Goal: Transaction & Acquisition: Purchase product/service

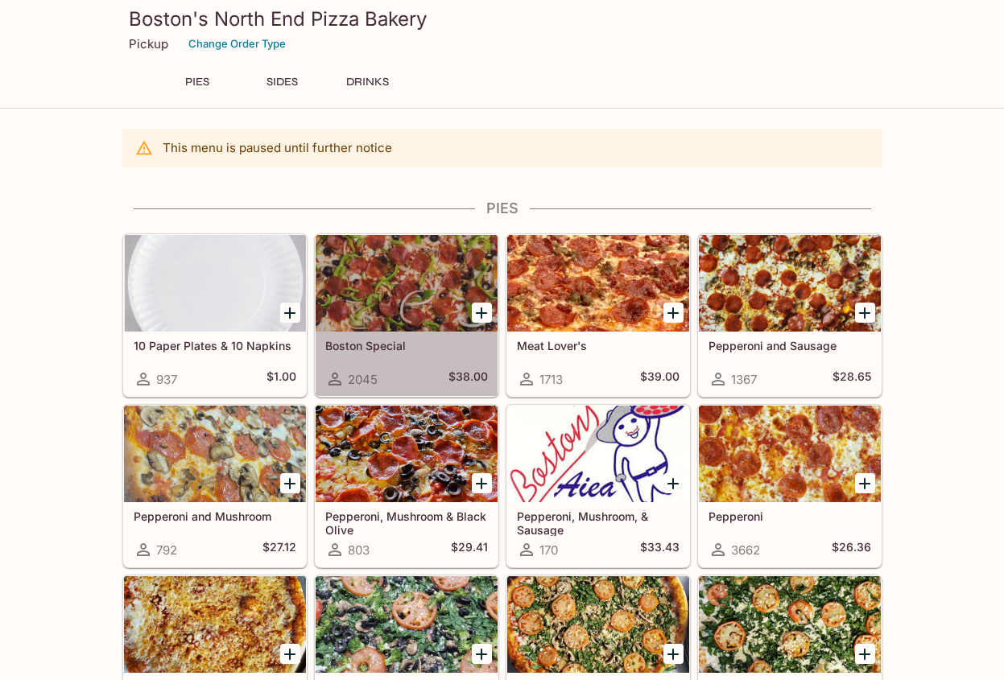
click at [402, 298] on div at bounding box center [407, 283] width 182 height 97
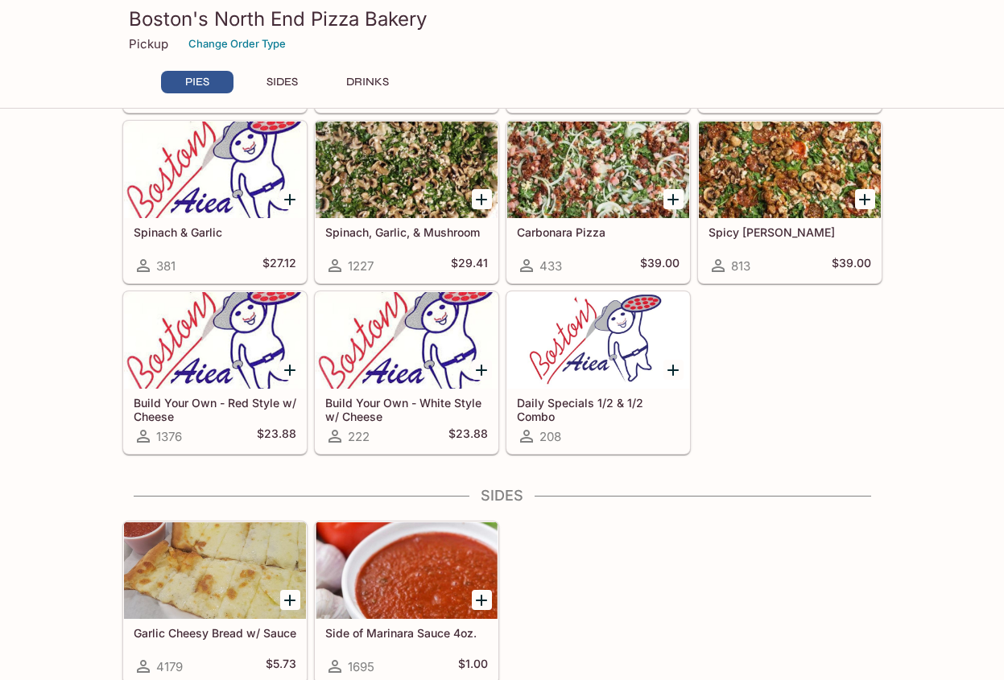
scroll to position [644, 0]
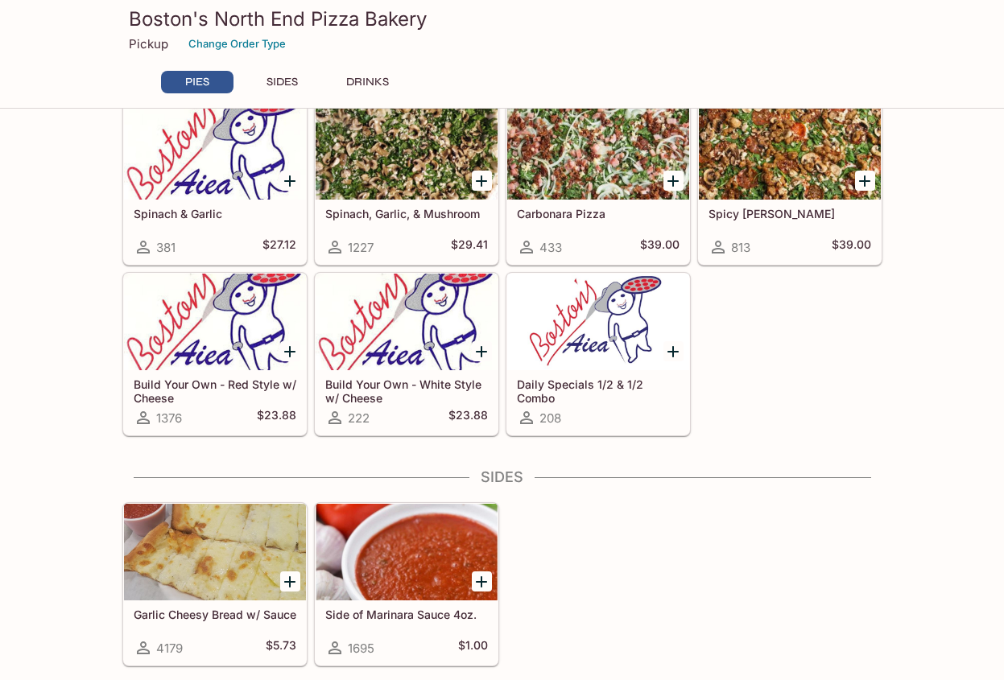
click at [476, 184] on icon "Add Spinach, Garlic, & Mushroom" at bounding box center [481, 181] width 19 height 19
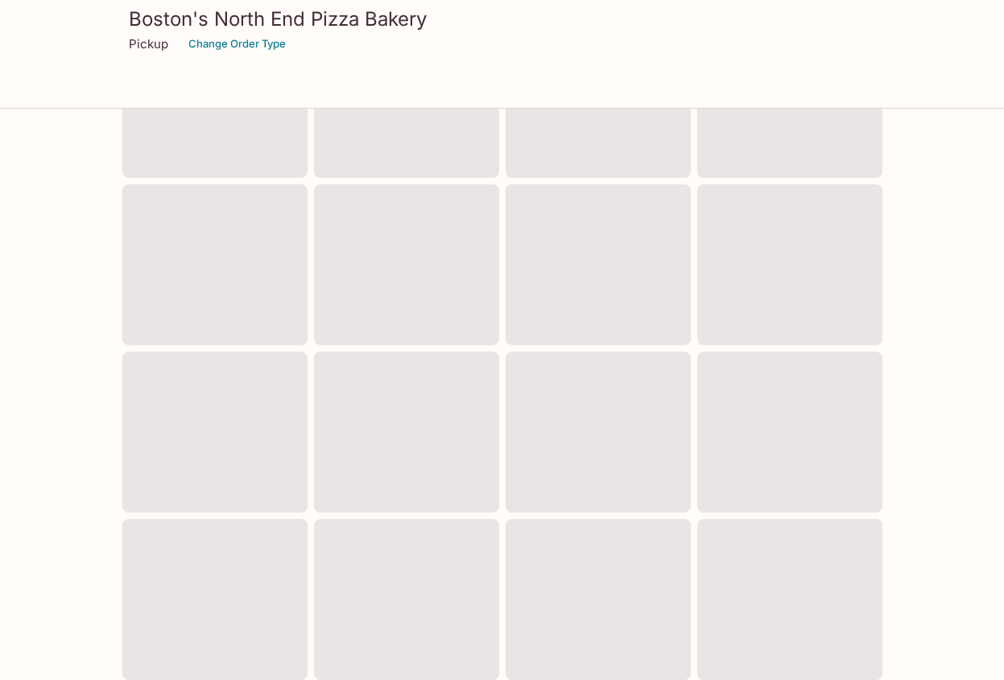
scroll to position [481, 0]
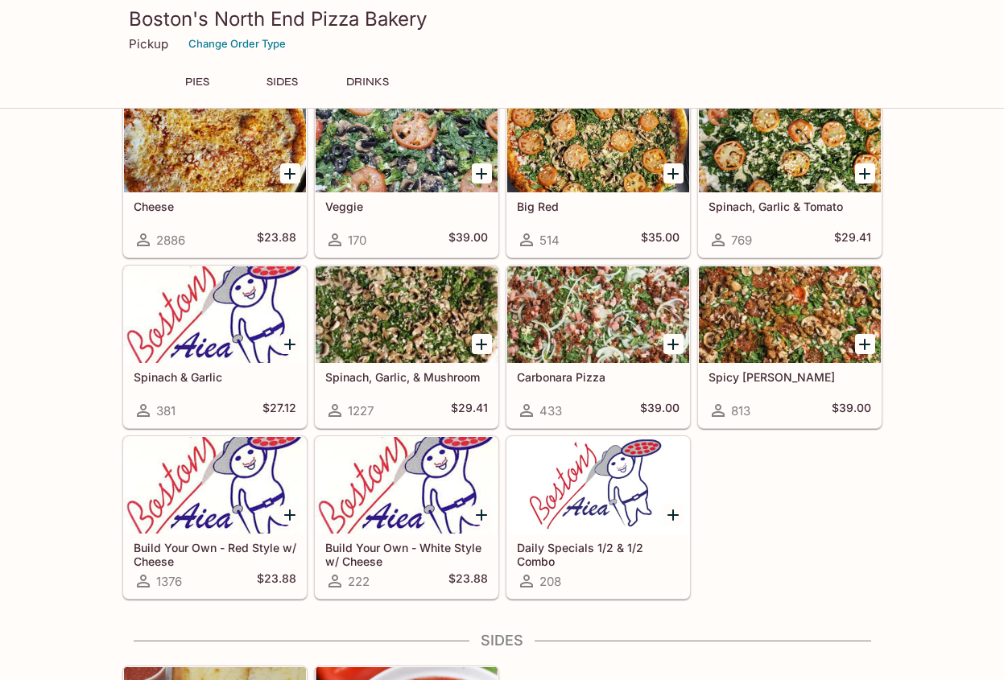
click at [419, 344] on div at bounding box center [407, 315] width 182 height 97
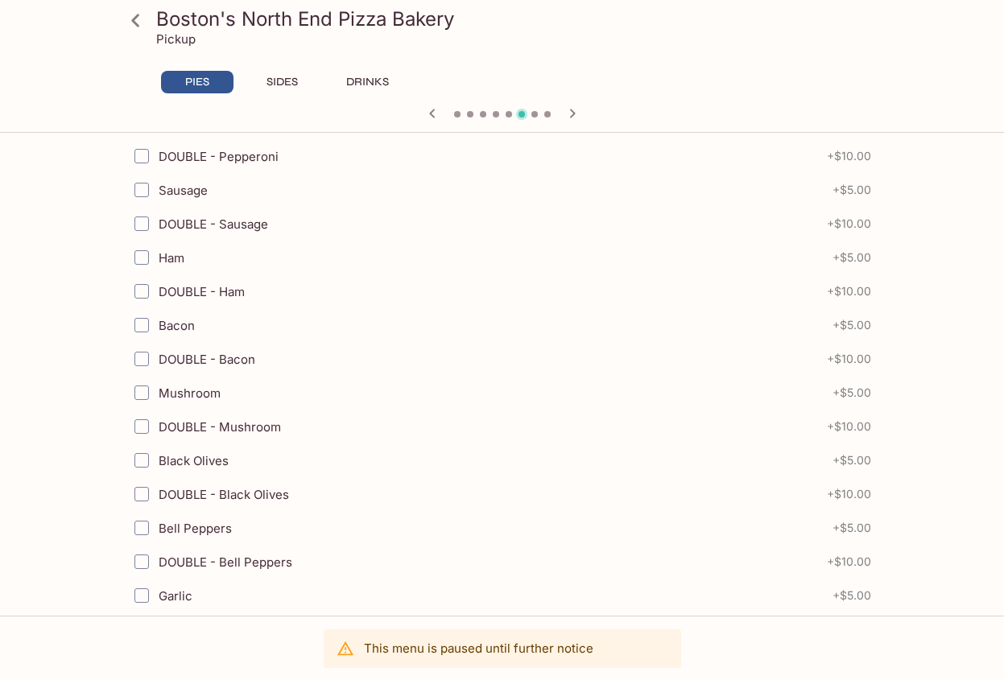
scroll to position [564, 0]
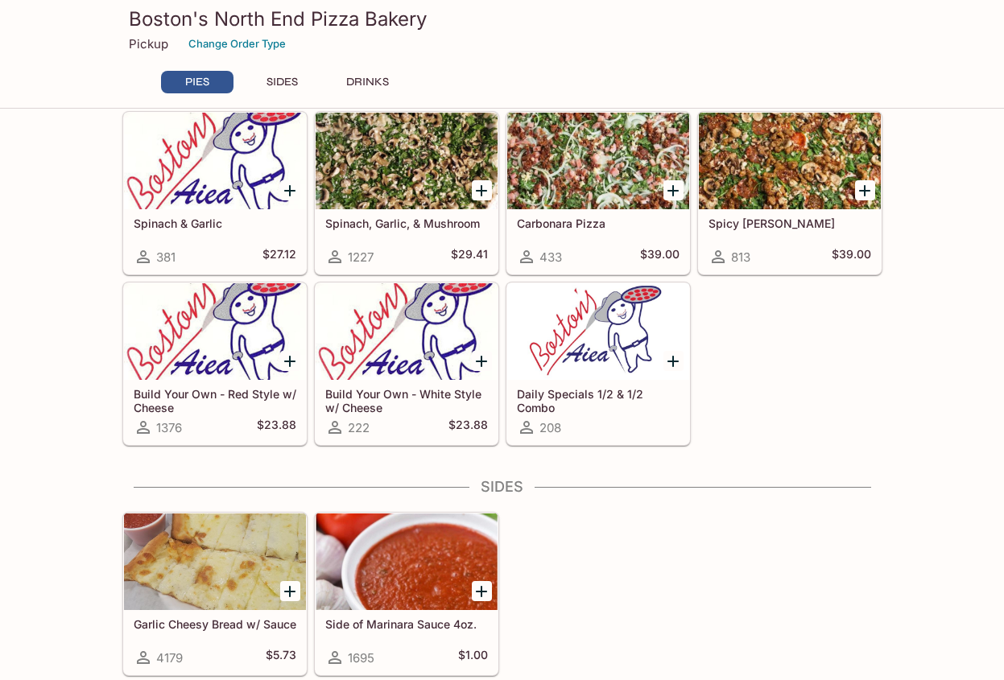
scroll to position [635, 0]
click at [230, 339] on div at bounding box center [215, 331] width 182 height 97
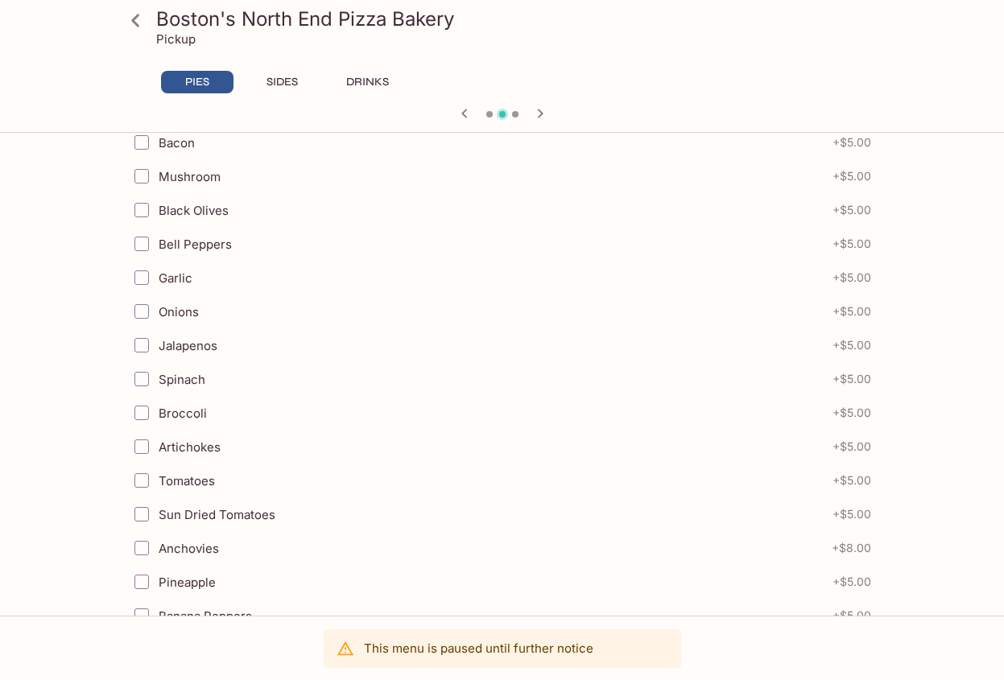
scroll to position [564, 0]
click at [176, 377] on span "Spinach" at bounding box center [182, 378] width 47 height 15
click at [158, 377] on input "Spinach" at bounding box center [142, 378] width 32 height 32
checkbox input "true"
click at [163, 279] on span "Garlic" at bounding box center [176, 277] width 34 height 15
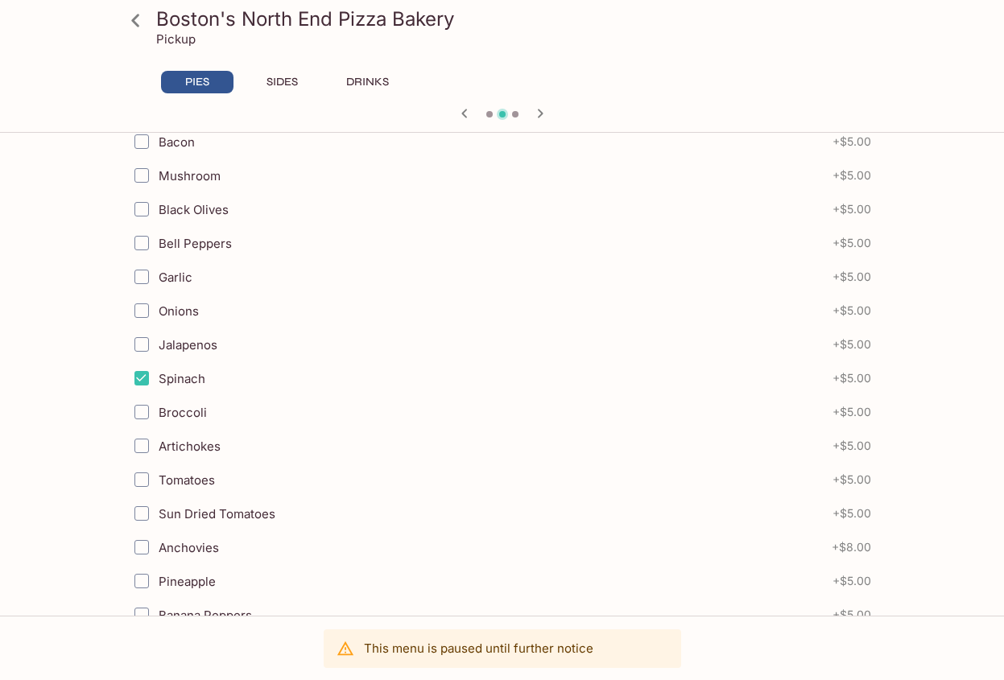
click at [158, 279] on input "Garlic" at bounding box center [142, 277] width 32 height 32
checkbox input "true"
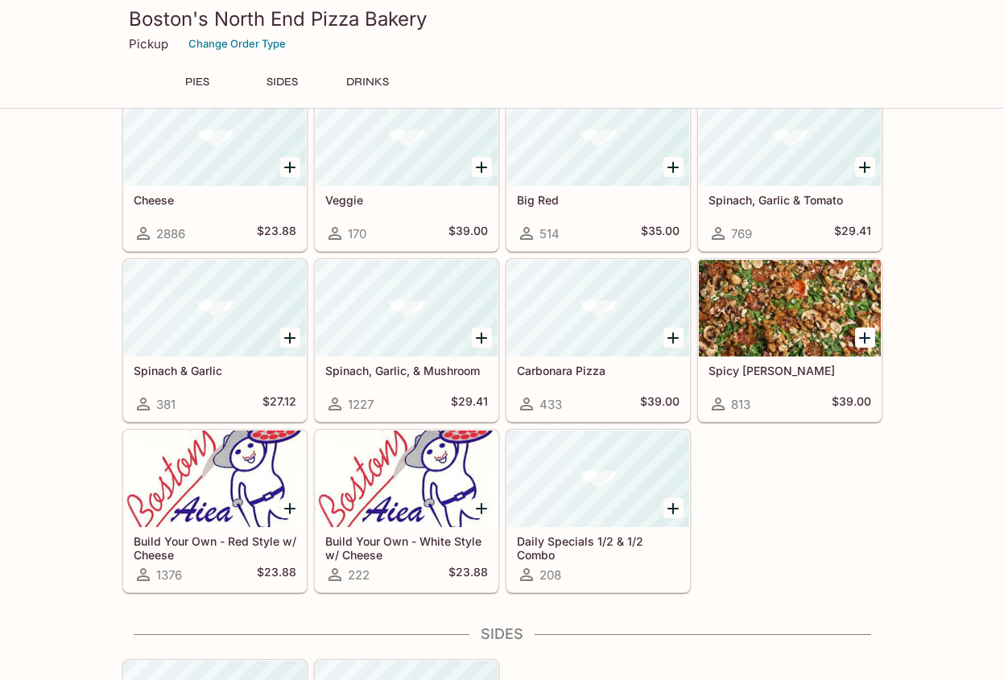
scroll to position [481, 0]
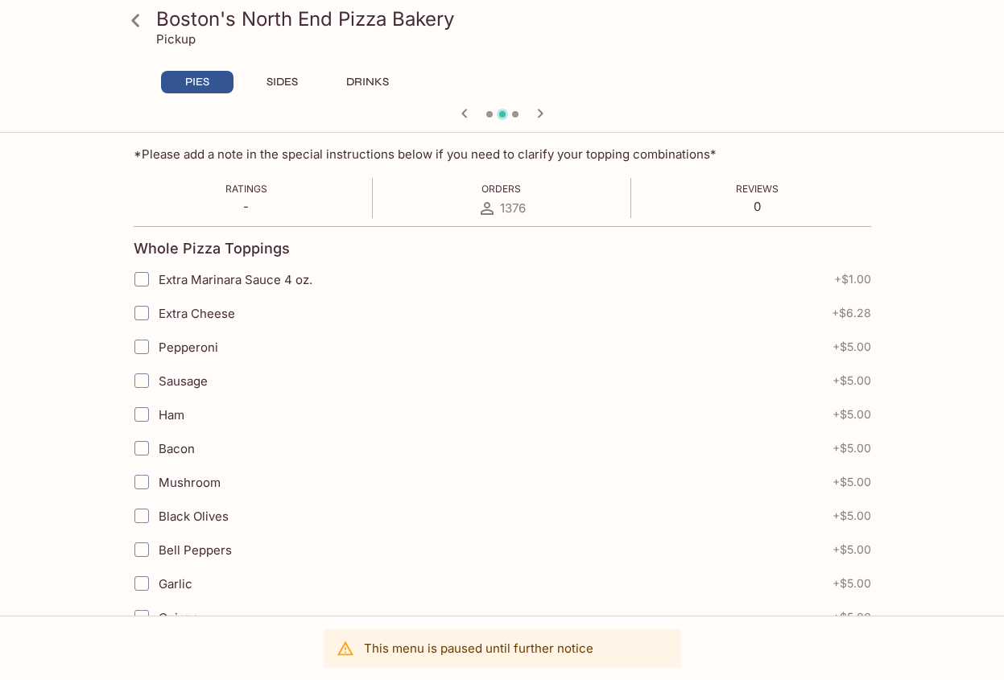
scroll to position [461, 0]
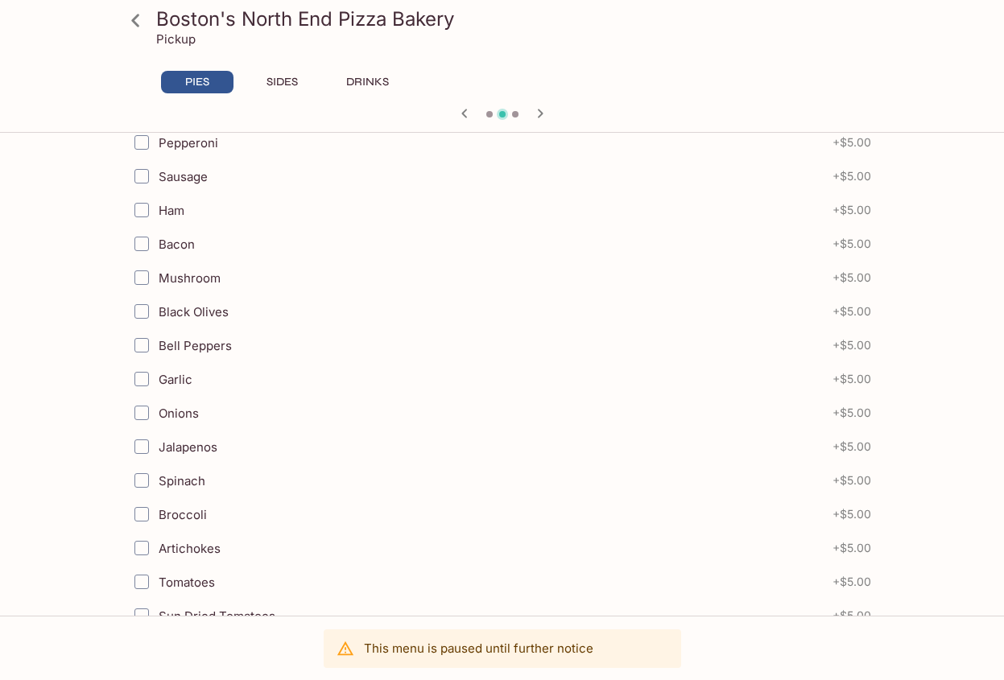
click at [194, 281] on span "Mushroom" at bounding box center [190, 278] width 62 height 15
click at [134, 275] on input "Mushroom" at bounding box center [142, 278] width 32 height 32
checkbox input "true"
click at [145, 373] on input "Garlic" at bounding box center [142, 379] width 32 height 32
checkbox input "true"
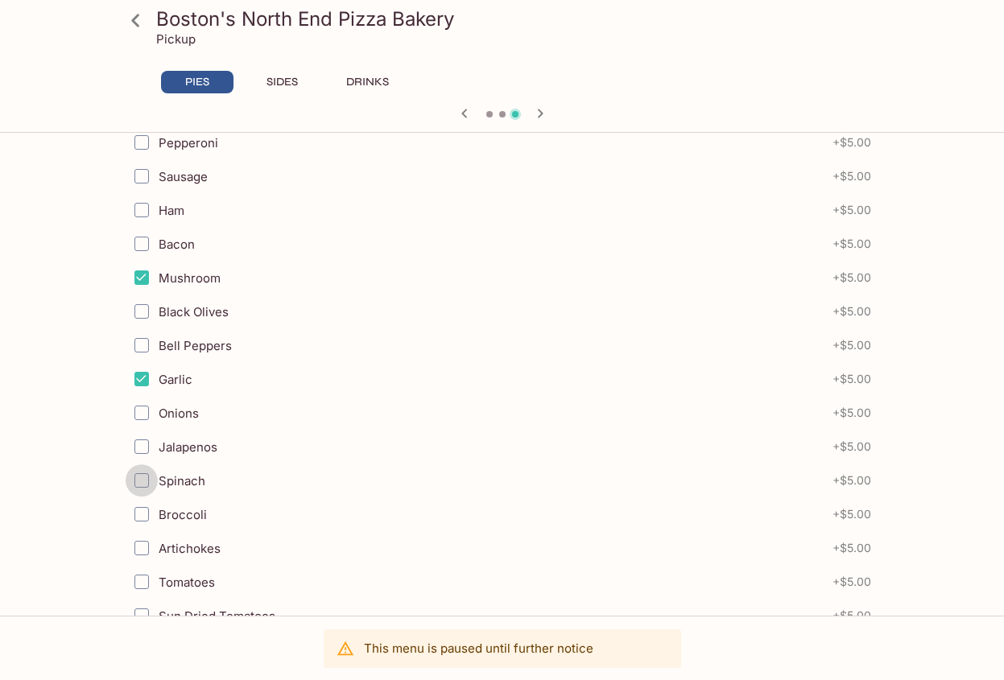
click at [143, 476] on input "Spinach" at bounding box center [142, 481] width 32 height 32
checkbox input "true"
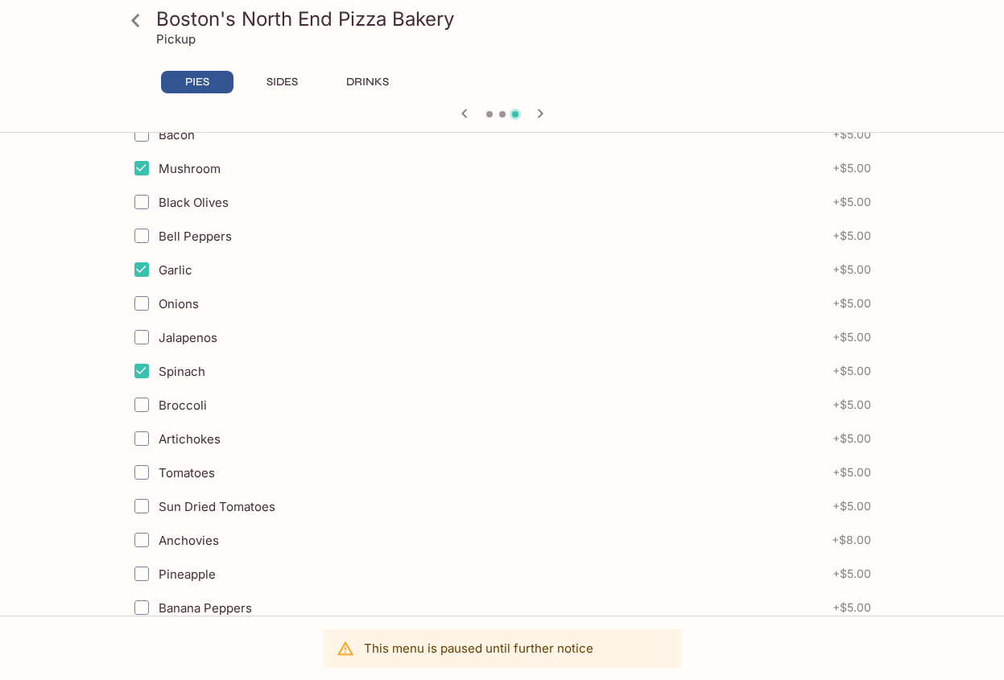
scroll to position [542, 0]
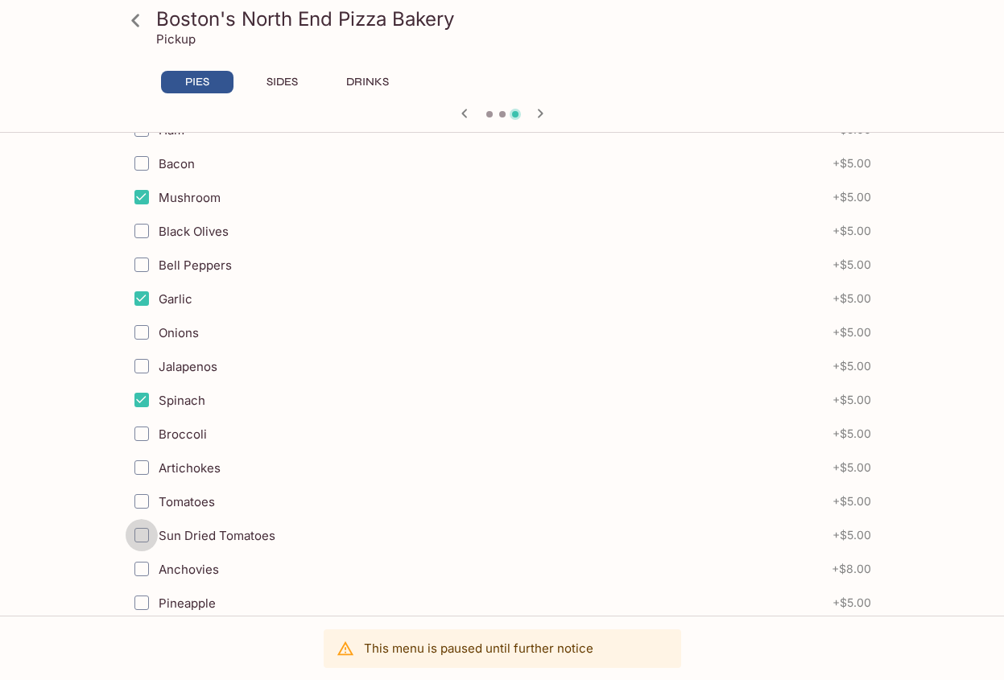
click at [151, 538] on input "Sun Dried Tomatoes" at bounding box center [142, 535] width 32 height 32
checkbox input "true"
click at [143, 200] on input "Mushroom" at bounding box center [142, 197] width 32 height 32
checkbox input "false"
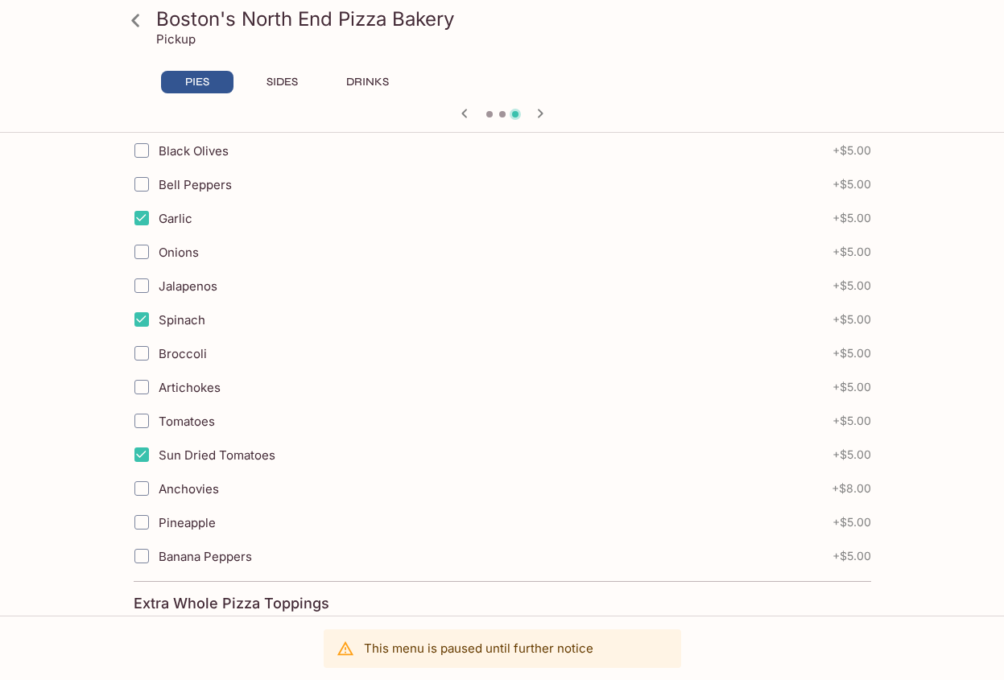
scroll to position [703, 0]
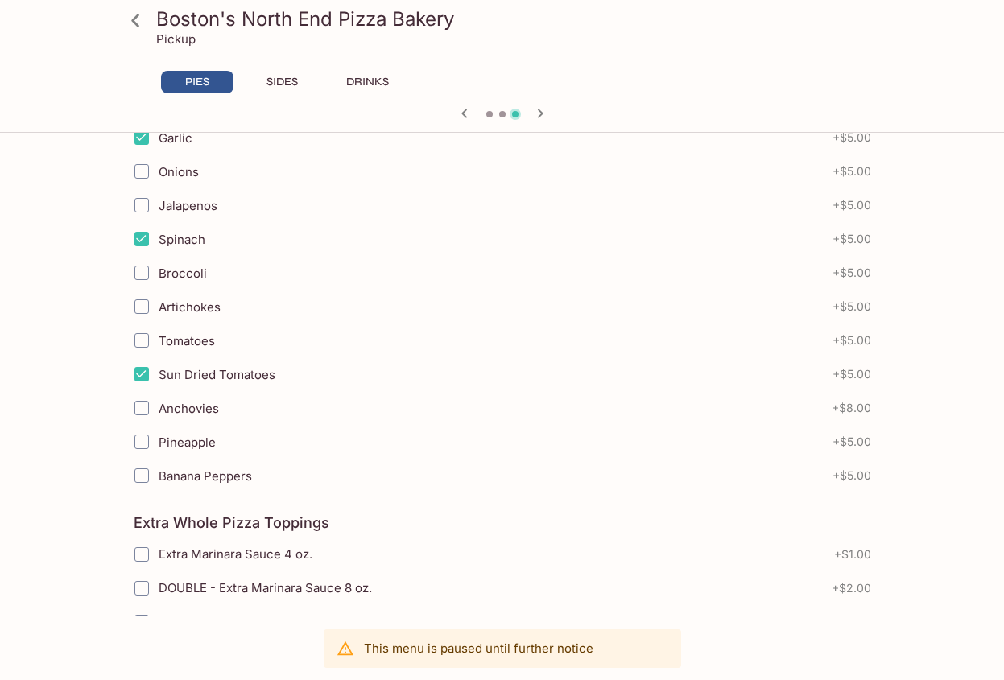
click at [144, 411] on input "Anchovies" at bounding box center [142, 408] width 32 height 32
checkbox input "true"
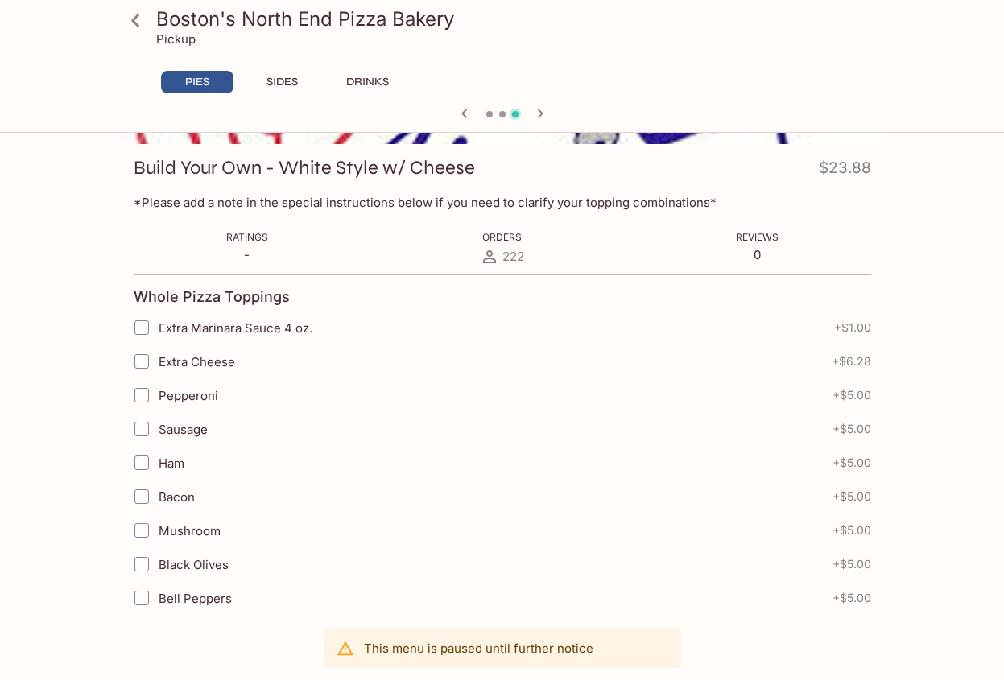
scroll to position [102, 0]
